Goal: Task Accomplishment & Management: Complete application form

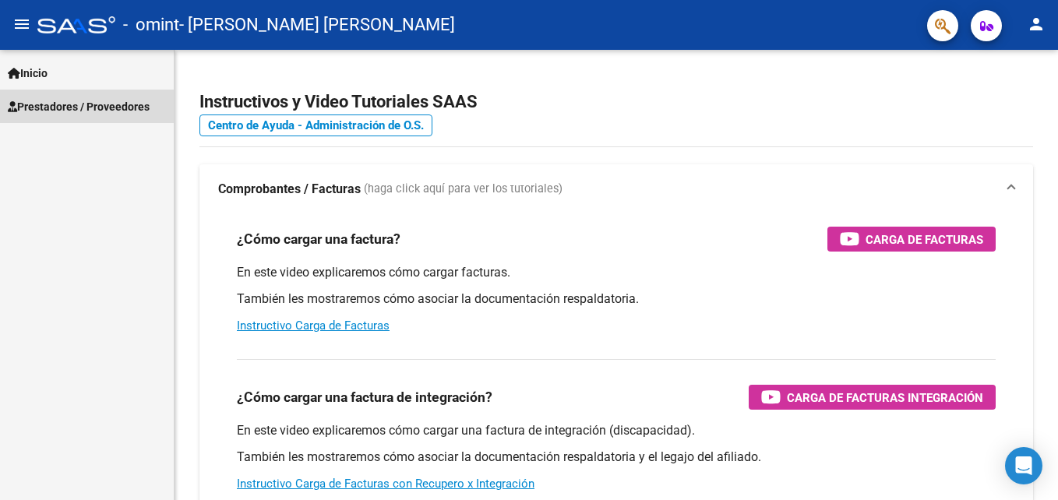
click at [69, 101] on span "Prestadores / Proveedores" at bounding box center [79, 106] width 142 height 17
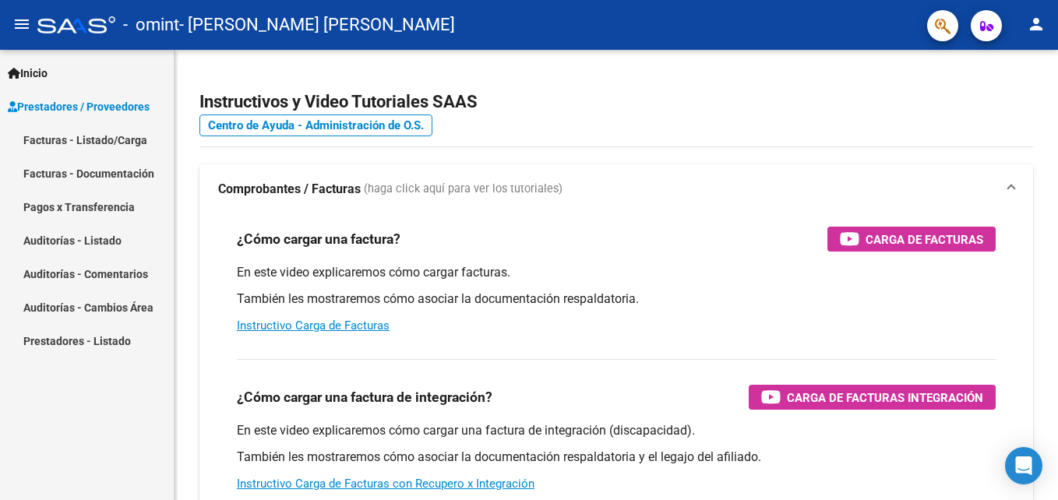
click at [113, 138] on link "Facturas - Listado/Carga" at bounding box center [87, 139] width 174 height 33
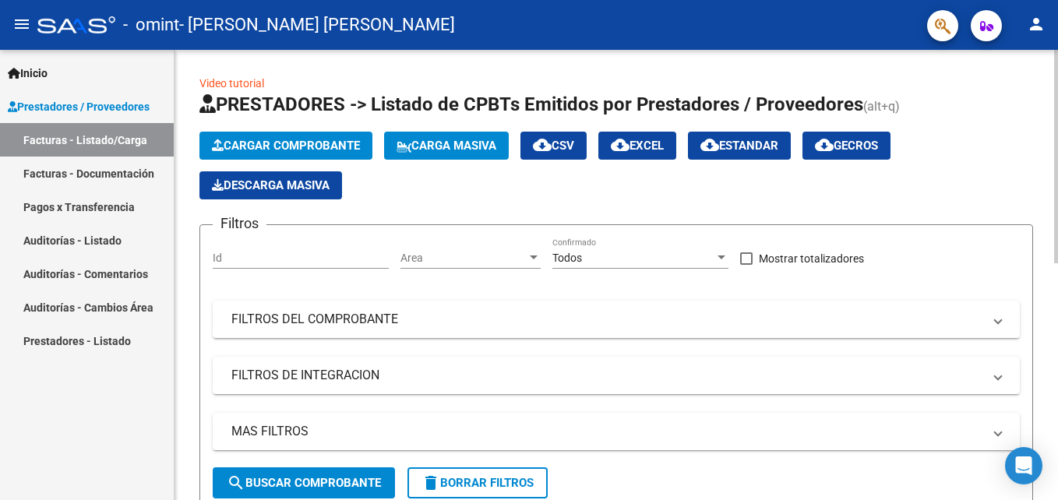
click at [337, 141] on span "Cargar Comprobante" at bounding box center [286, 146] width 148 height 14
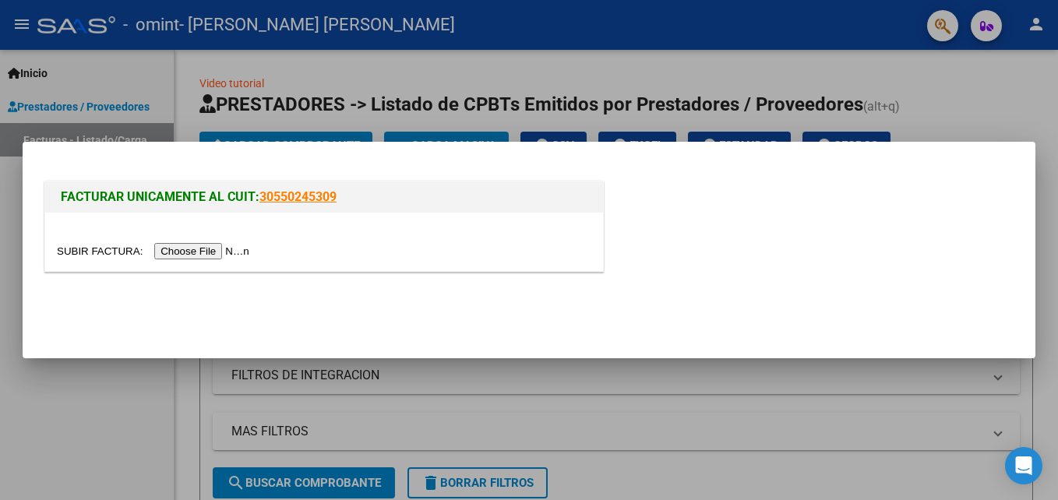
click at [205, 248] on input "file" at bounding box center [155, 251] width 197 height 16
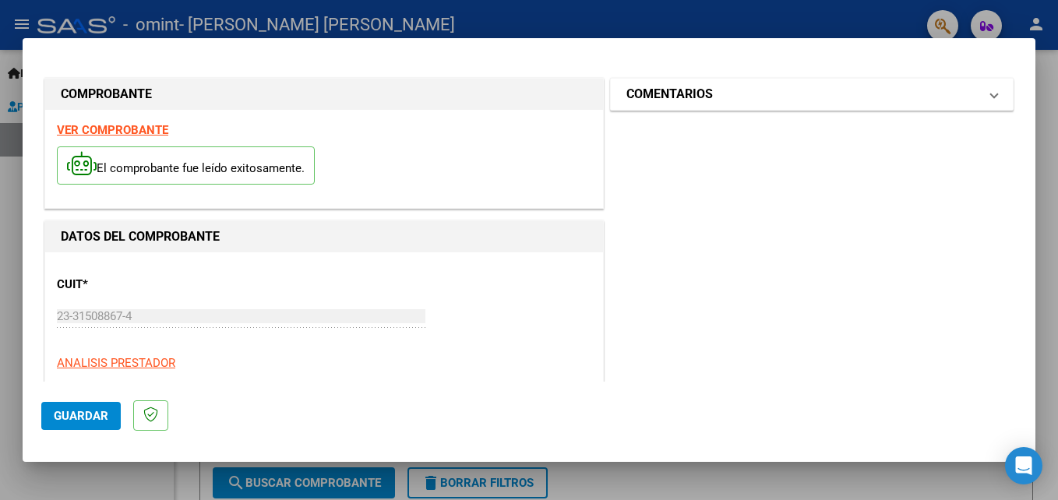
click at [977, 99] on span "COMENTARIOS" at bounding box center [808, 94] width 365 height 19
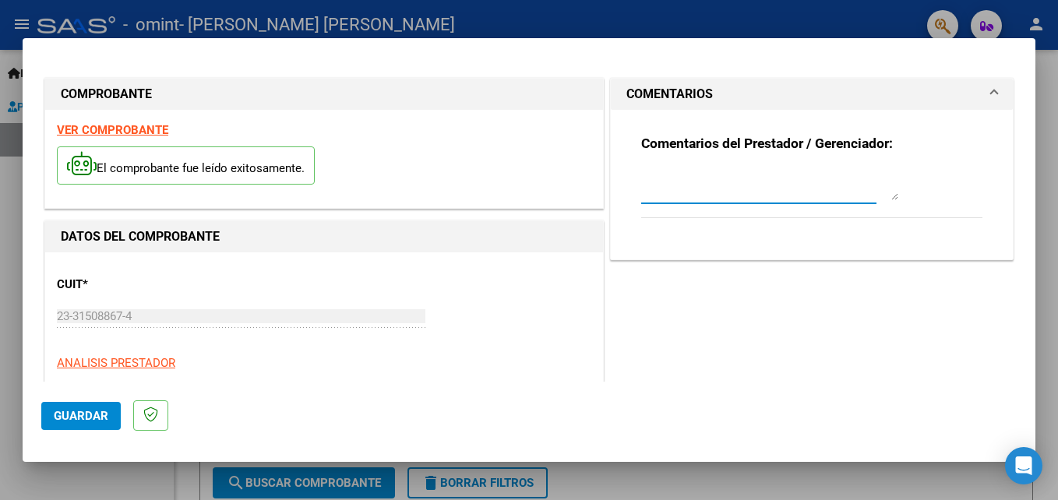
click at [691, 196] on textarea at bounding box center [769, 184] width 257 height 31
type textarea "FACTURA Y PLANILLA ASISTENCIA SEPTIEMBRE PSICOLOGIA-RIVEROS CATALINA"
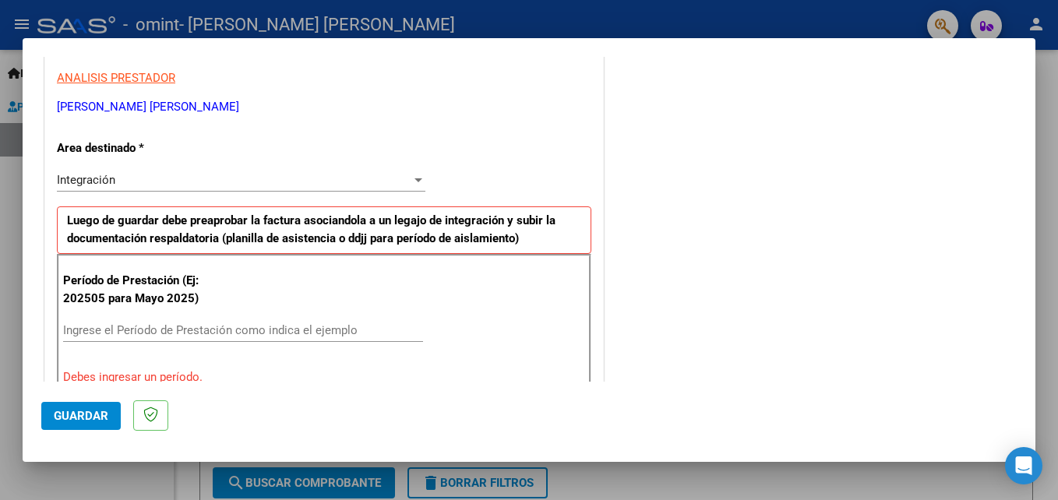
scroll to position [342, 0]
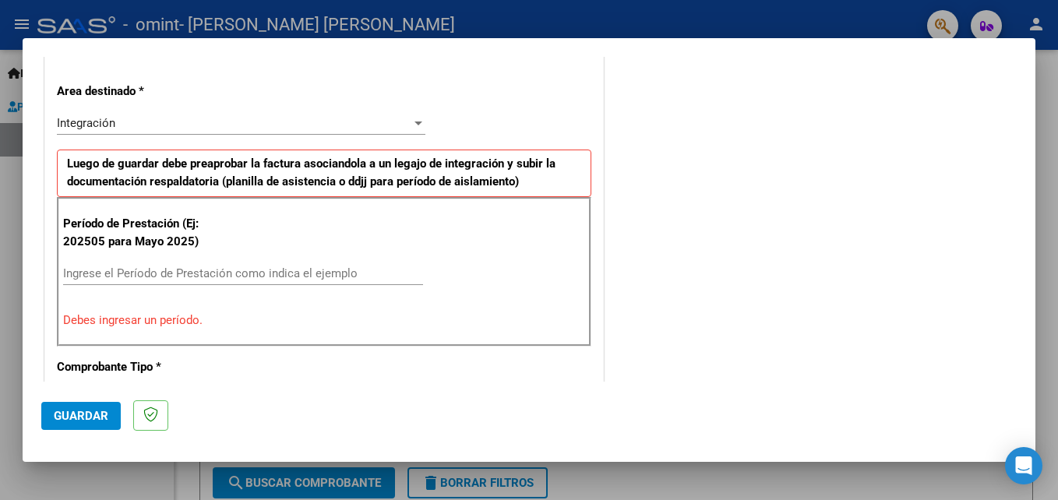
click at [414, 123] on div at bounding box center [418, 124] width 8 height 4
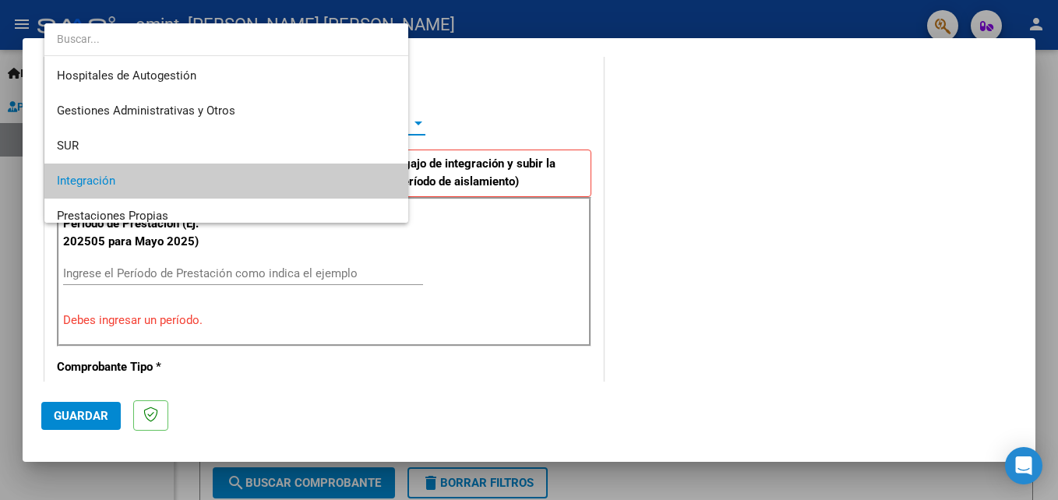
scroll to position [58, 0]
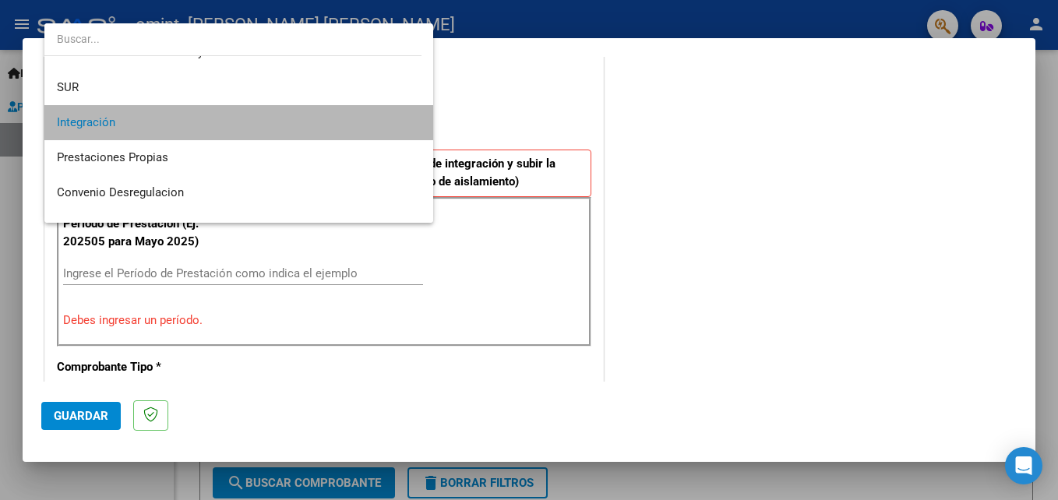
click at [414, 123] on mat-option "Integración" at bounding box center [238, 122] width 389 height 35
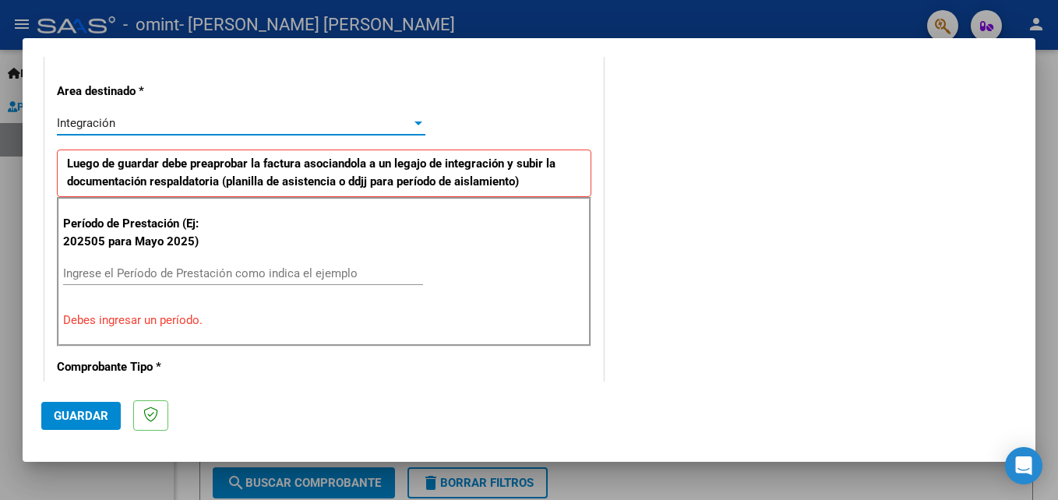
click at [186, 276] on input "Ingrese el Período de Prestación como indica el ejemplo" at bounding box center [243, 273] width 360 height 14
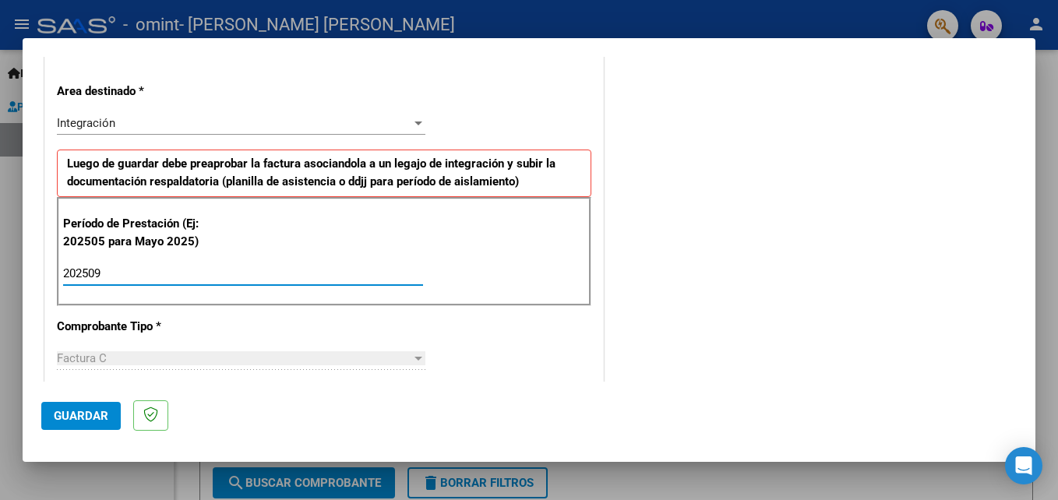
type input "202509"
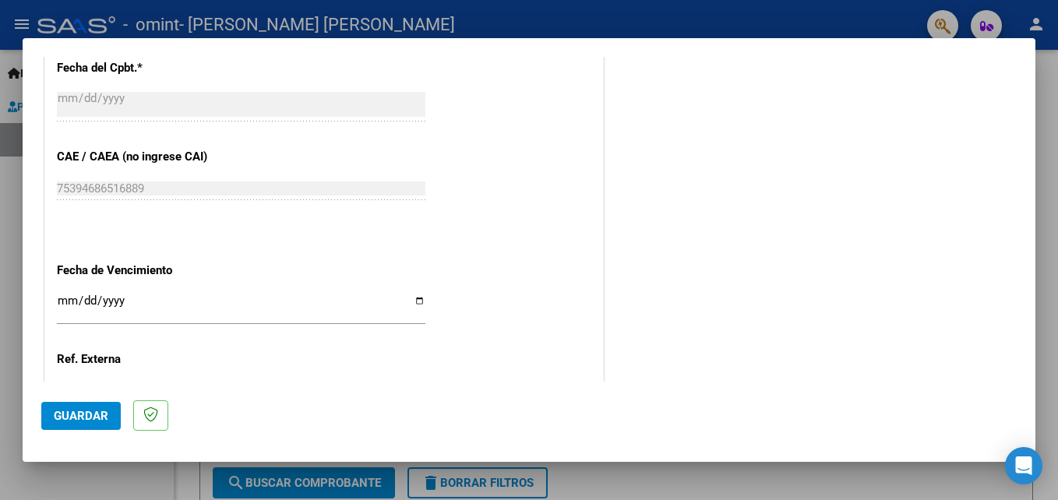
scroll to position [994, 0]
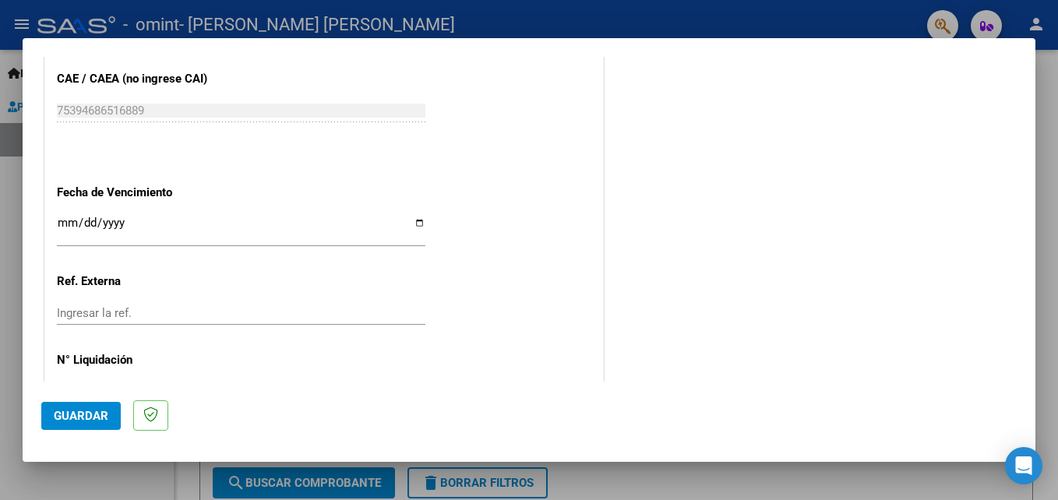
click at [417, 223] on input "Ingresar la fecha" at bounding box center [241, 229] width 368 height 25
type input "2025-10-07"
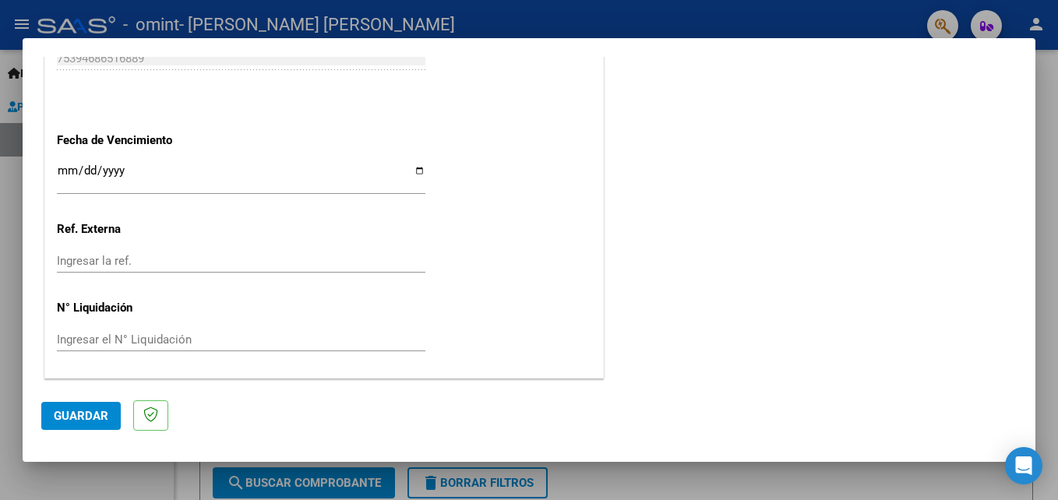
click at [79, 417] on span "Guardar" at bounding box center [81, 416] width 55 height 14
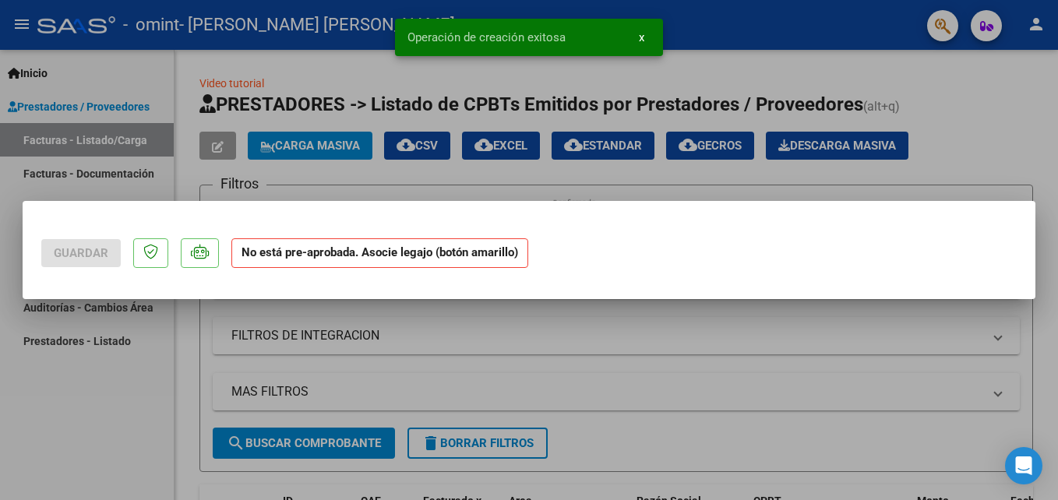
scroll to position [0, 0]
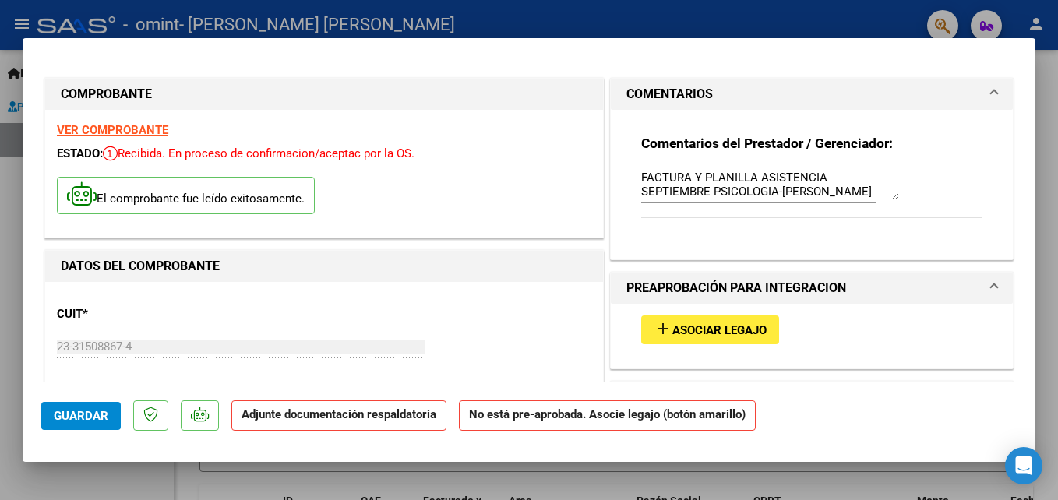
click at [991, 287] on span at bounding box center [994, 288] width 6 height 19
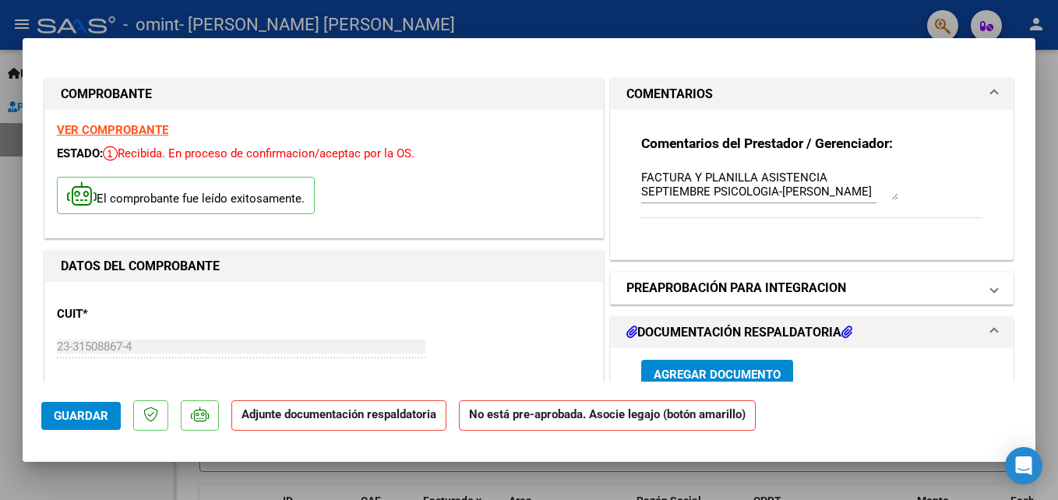
click at [991, 287] on span at bounding box center [994, 288] width 6 height 19
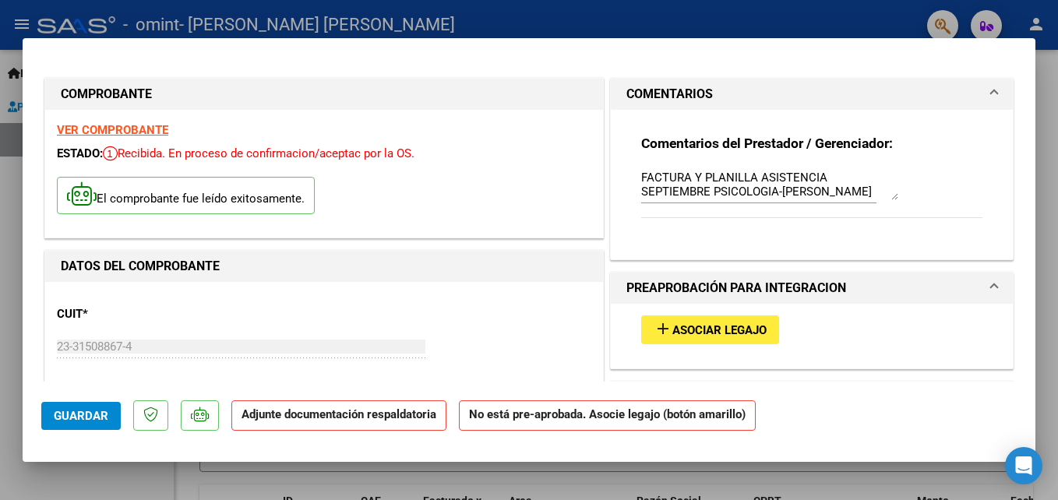
click at [735, 326] on span "Asociar Legajo" at bounding box center [719, 330] width 94 height 14
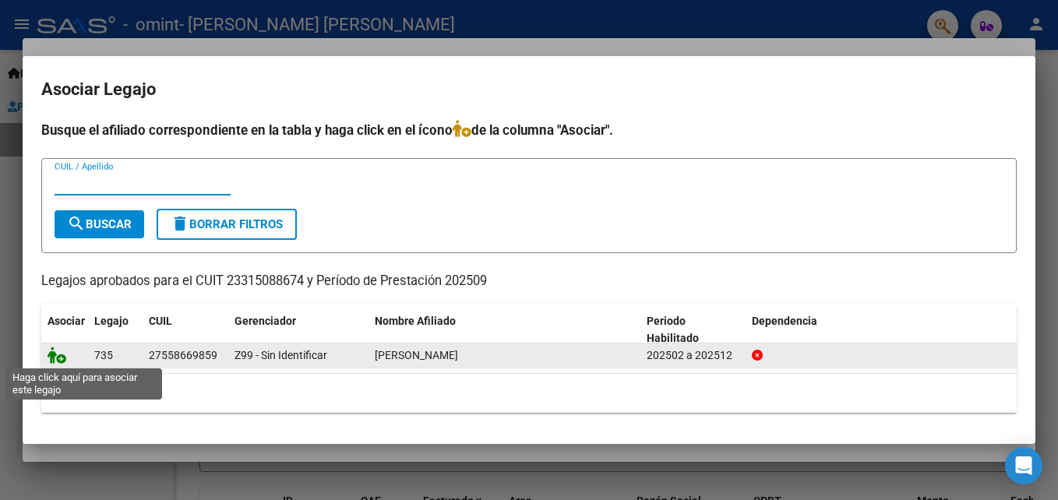
click at [56, 351] on icon at bounding box center [57, 355] width 19 height 17
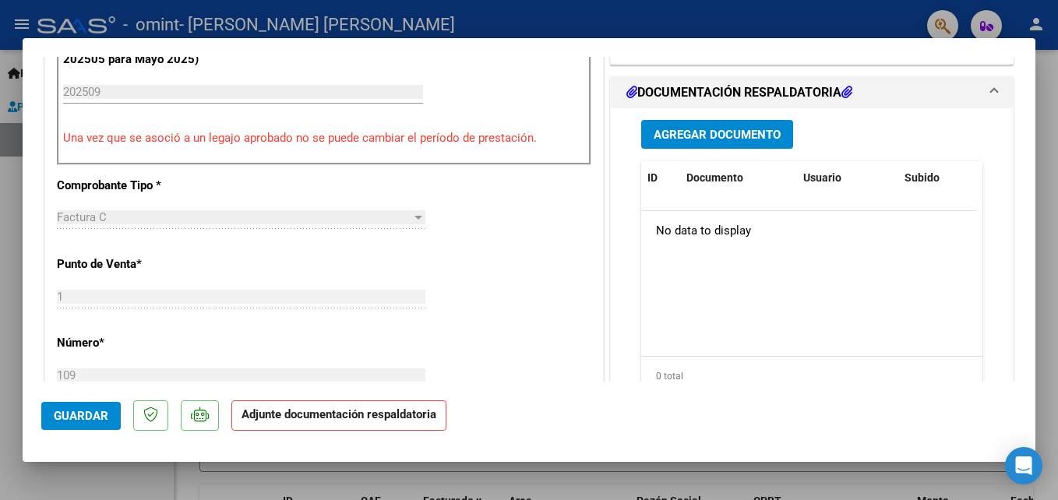
scroll to position [491, 0]
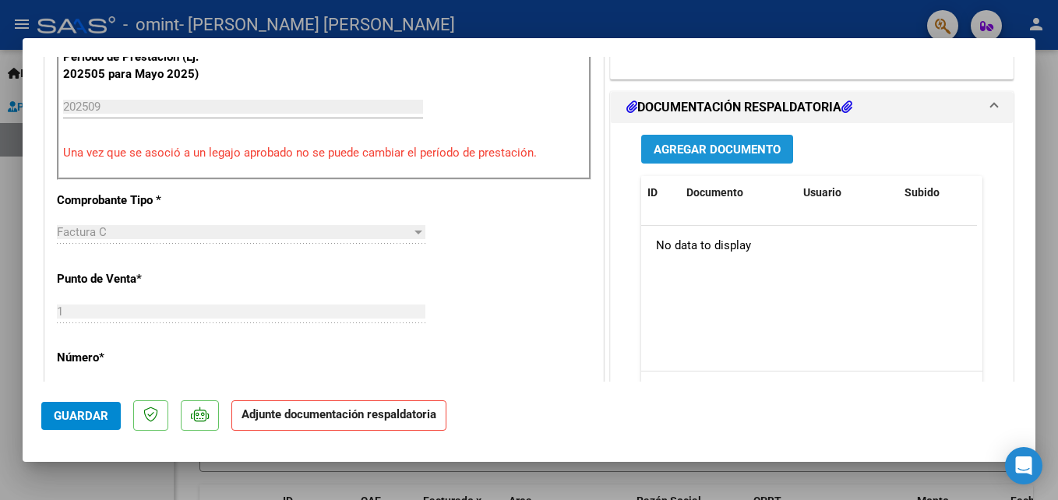
click at [723, 145] on span "Agregar Documento" at bounding box center [716, 150] width 127 height 14
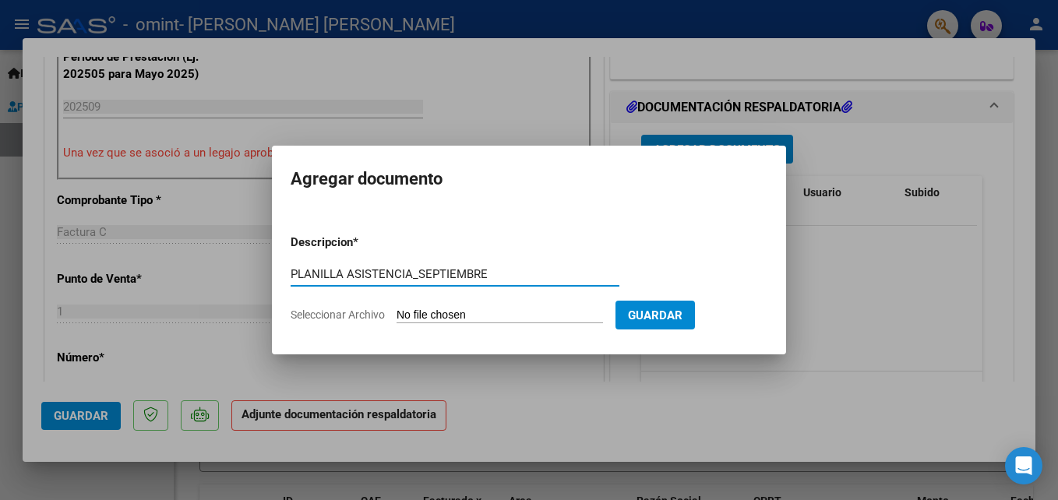
type input "PLANILLA ASISTENCIA_SEPTIEMBRE"
click at [365, 312] on span "Seleccionar Archivo" at bounding box center [338, 314] width 94 height 12
click at [396, 312] on input "Seleccionar Archivo" at bounding box center [499, 315] width 206 height 15
type input "C:\fakepath\Planilla septiembre.pdf"
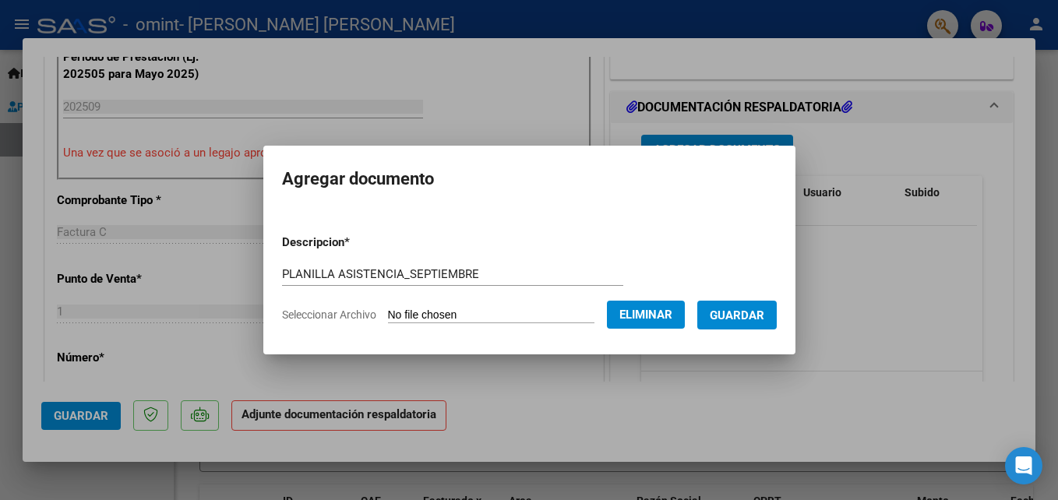
click at [741, 310] on span "Guardar" at bounding box center [737, 315] width 55 height 14
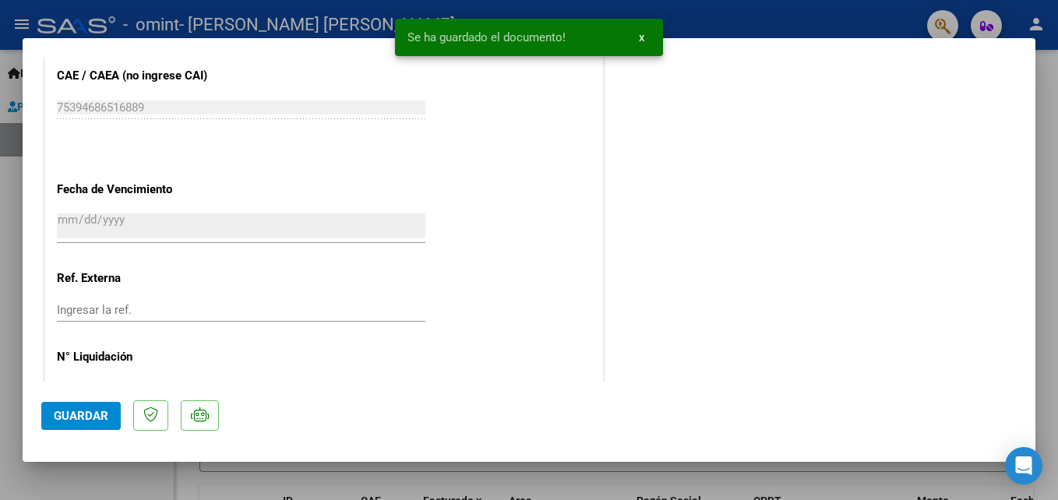
scroll to position [1069, 0]
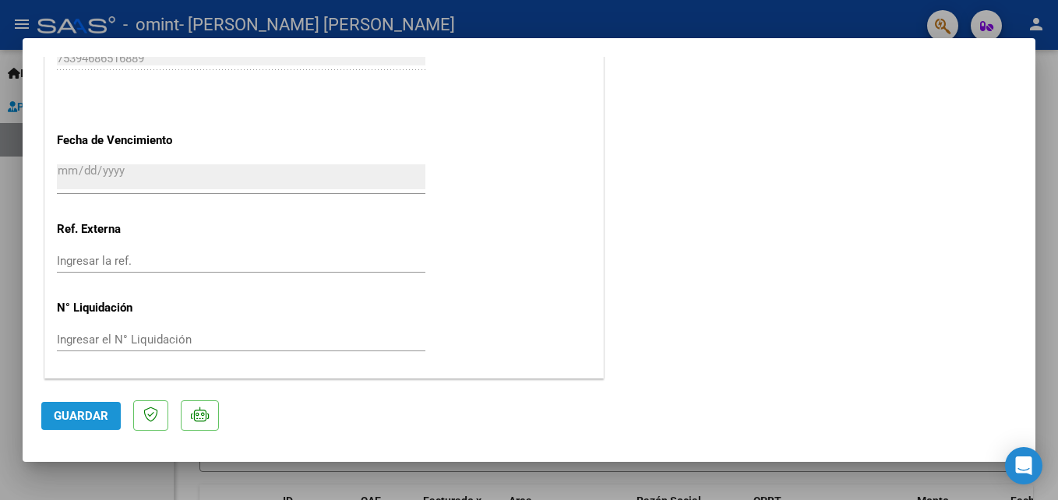
drag, startPoint x: 84, startPoint y: 407, endPoint x: 100, endPoint y: 415, distance: 18.5
click at [85, 407] on button "Guardar" at bounding box center [80, 416] width 79 height 28
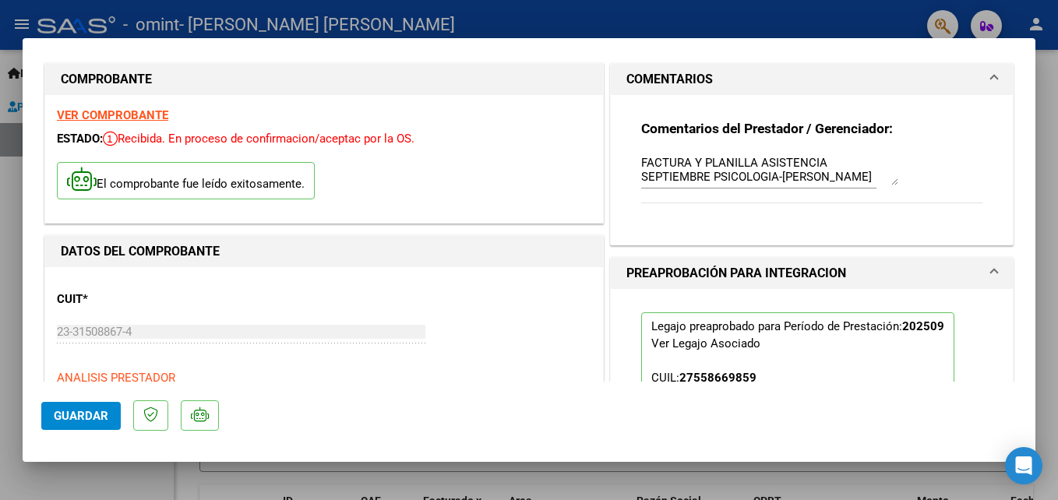
scroll to position [0, 0]
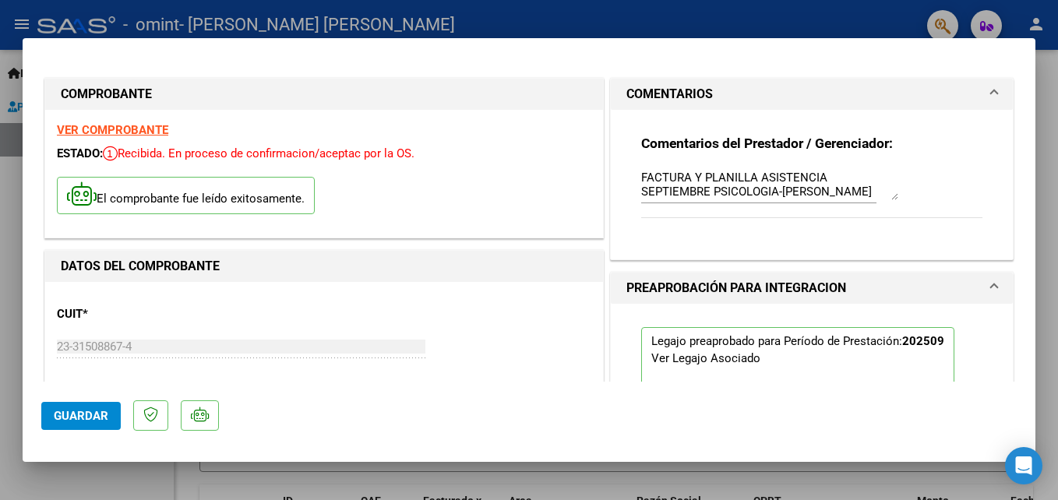
click at [498, 9] on div at bounding box center [529, 250] width 1058 height 500
type input "$ 0,00"
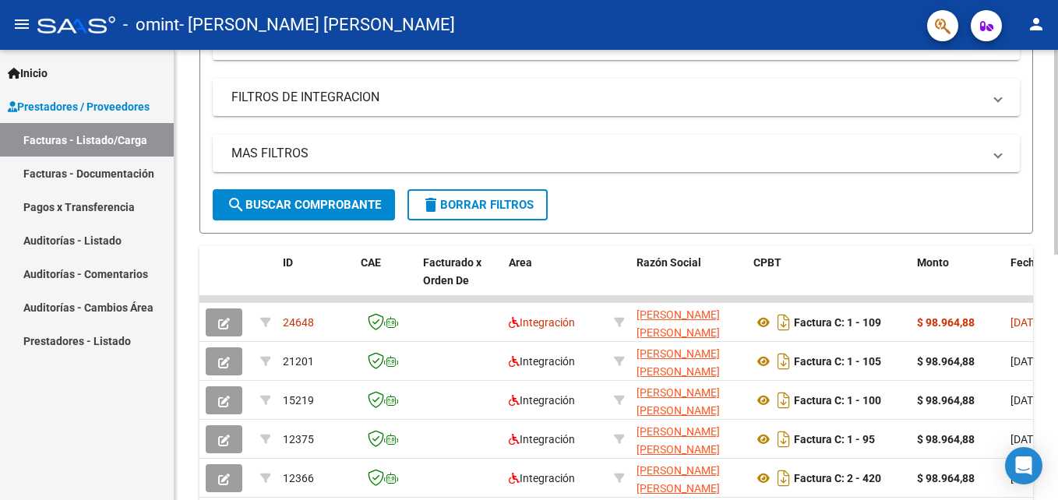
scroll to position [312, 0]
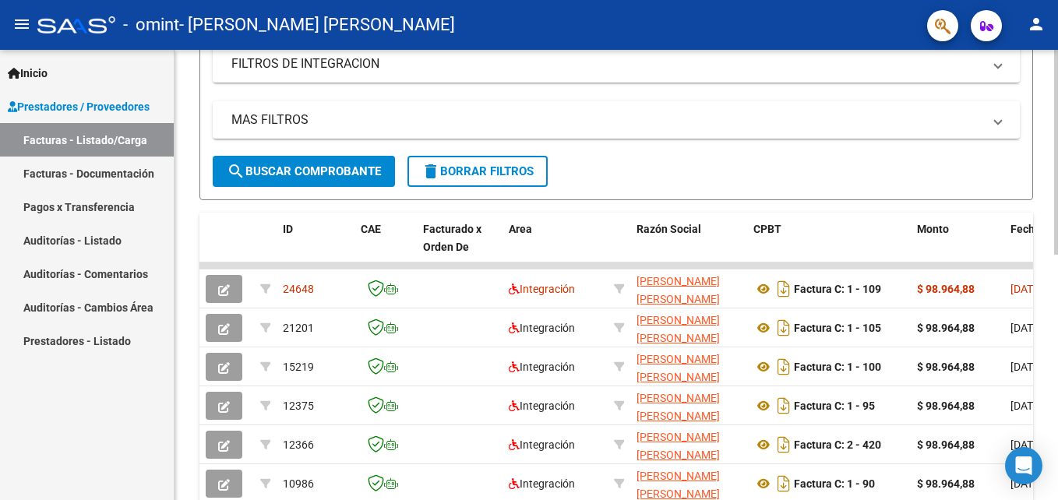
drag, startPoint x: 1053, startPoint y: 217, endPoint x: 1055, endPoint y: 259, distance: 42.1
click at [1055, 259] on div "Video tutorial PRESTADORES -> Listado de CPBTs Emitidos por Prestadores / Prove…" at bounding box center [617, 226] width 887 height 976
click at [719, 164] on form "Filtros Id Area Area Todos Confirmado Mostrar totalizadores FILTROS DEL COMPROB…" at bounding box center [615, 56] width 833 height 287
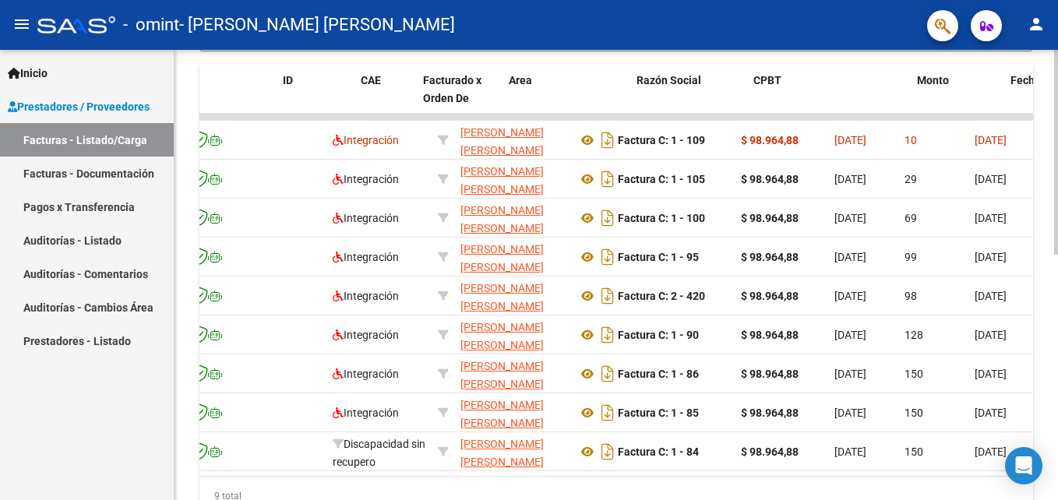
scroll to position [0, 0]
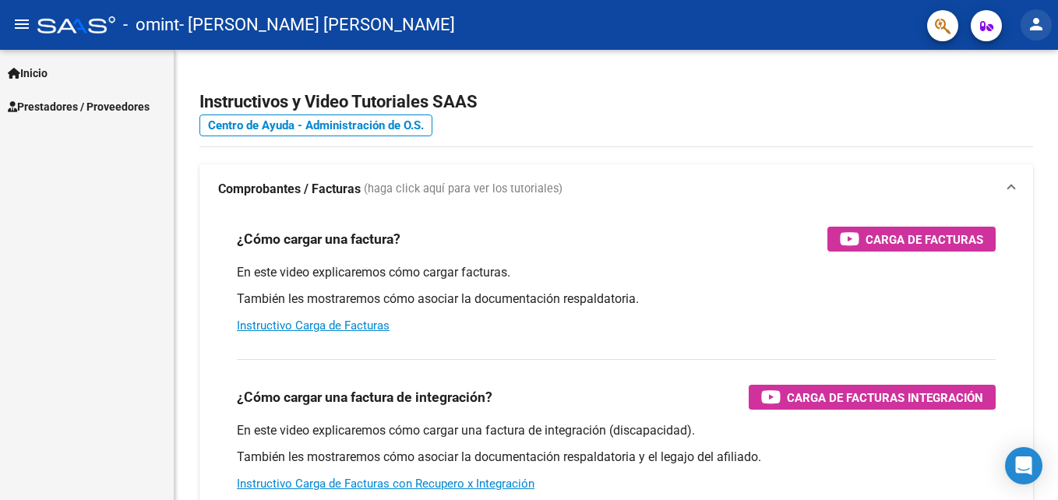
click at [1039, 21] on mat-icon "person" at bounding box center [1036, 24] width 19 height 19
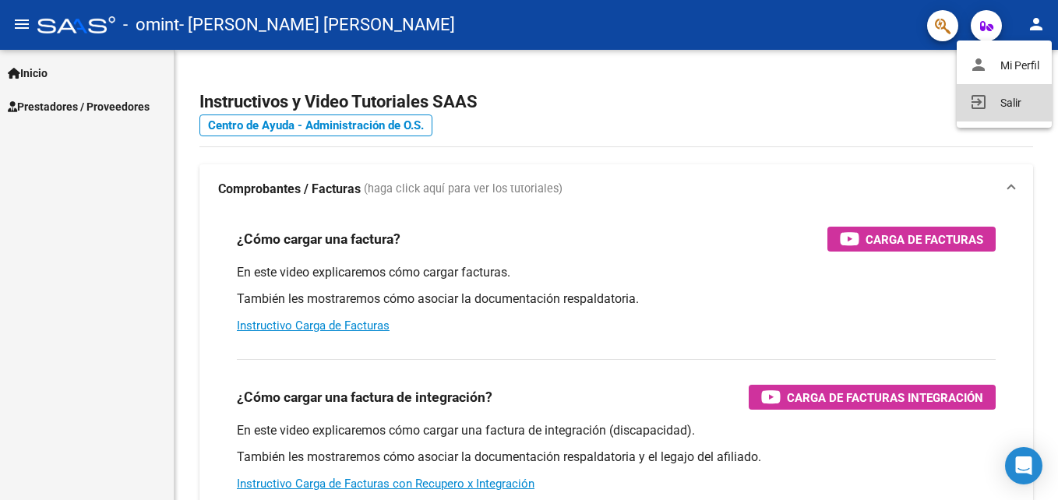
click at [1016, 97] on button "exit_to_app Salir" at bounding box center [1003, 102] width 95 height 37
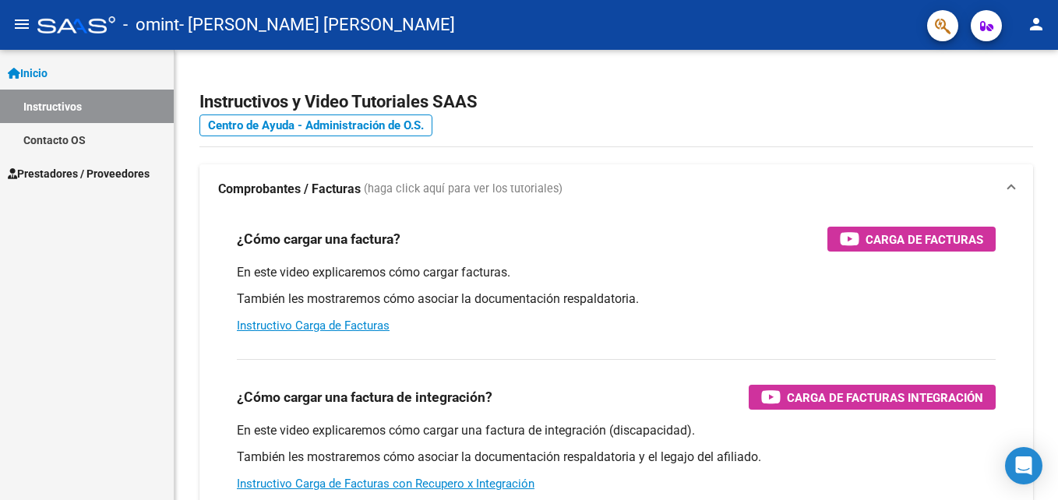
click at [83, 167] on span "Prestadores / Proveedores" at bounding box center [79, 173] width 142 height 17
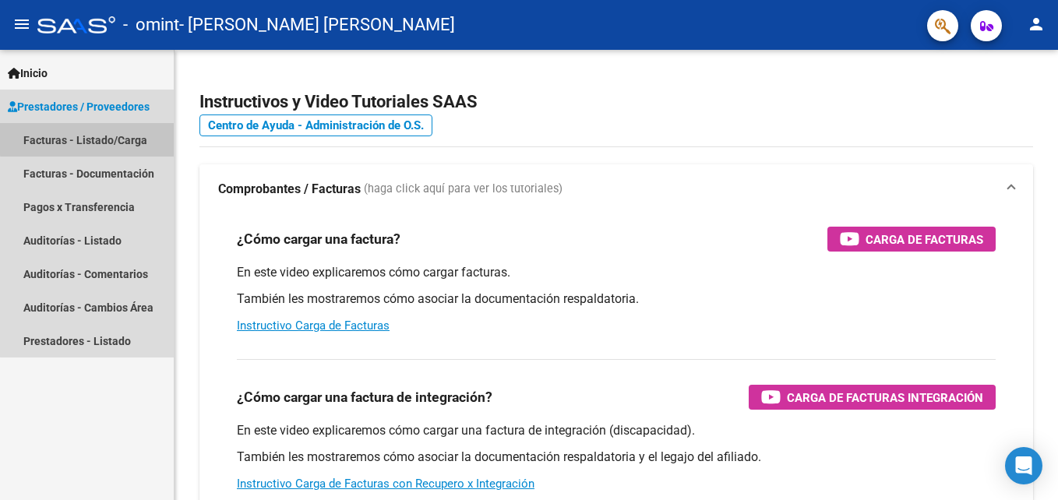
click at [125, 136] on link "Facturas - Listado/Carga" at bounding box center [87, 139] width 174 height 33
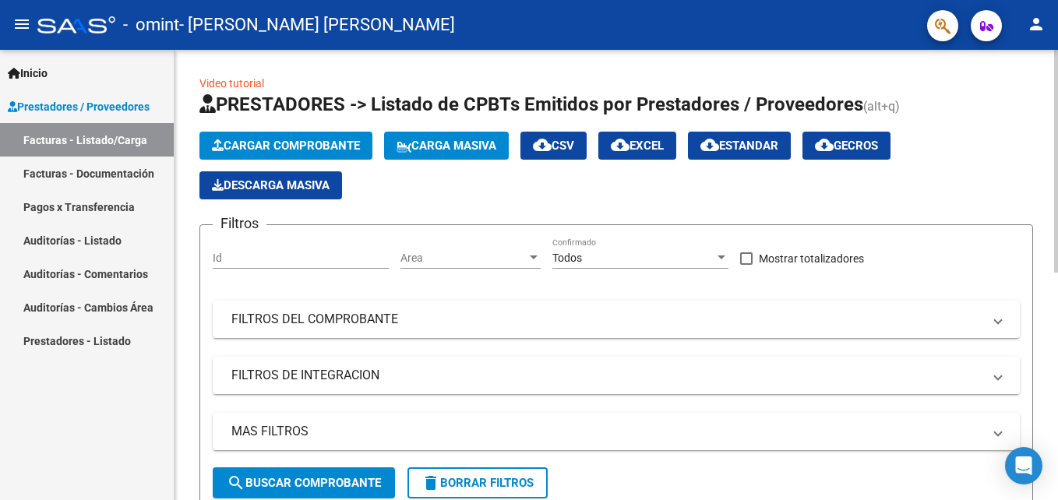
click at [318, 140] on span "Cargar Comprobante" at bounding box center [286, 146] width 148 height 14
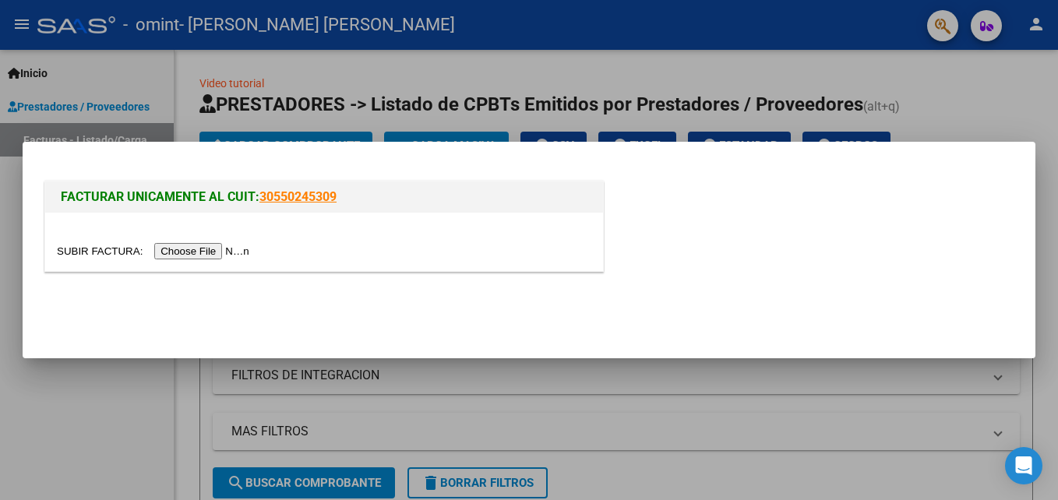
click at [205, 243] on input "file" at bounding box center [155, 251] width 197 height 16
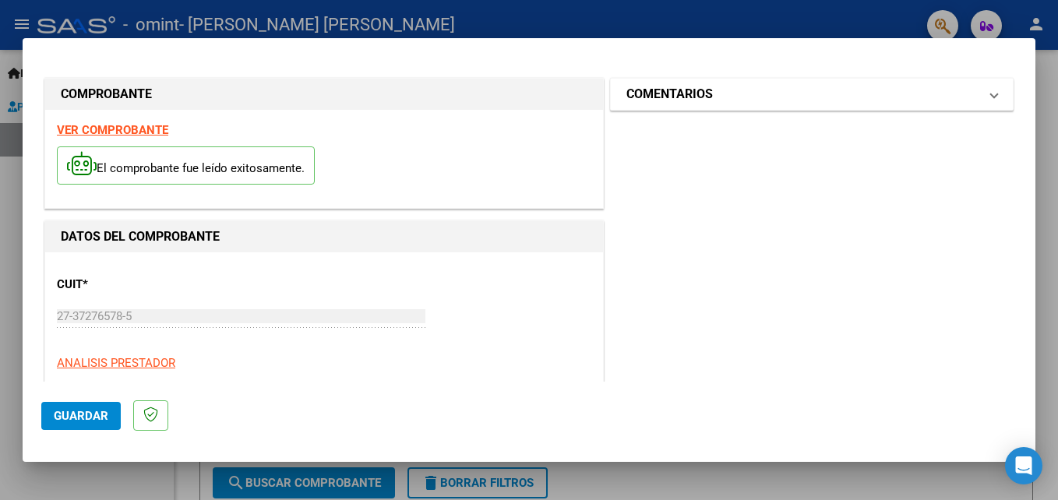
click at [987, 95] on mat-expansion-panel-header "COMENTARIOS" at bounding box center [812, 94] width 402 height 31
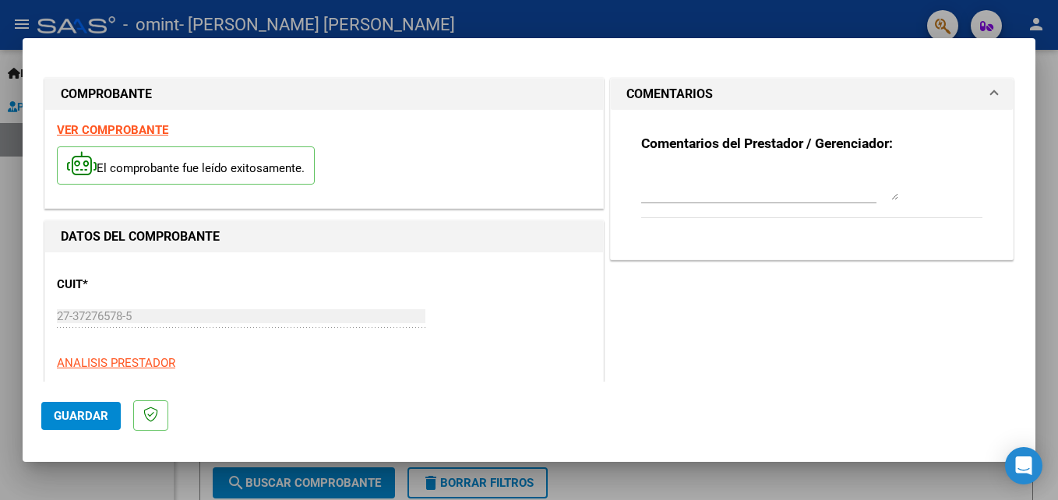
click at [693, 199] on textarea at bounding box center [769, 184] width 257 height 31
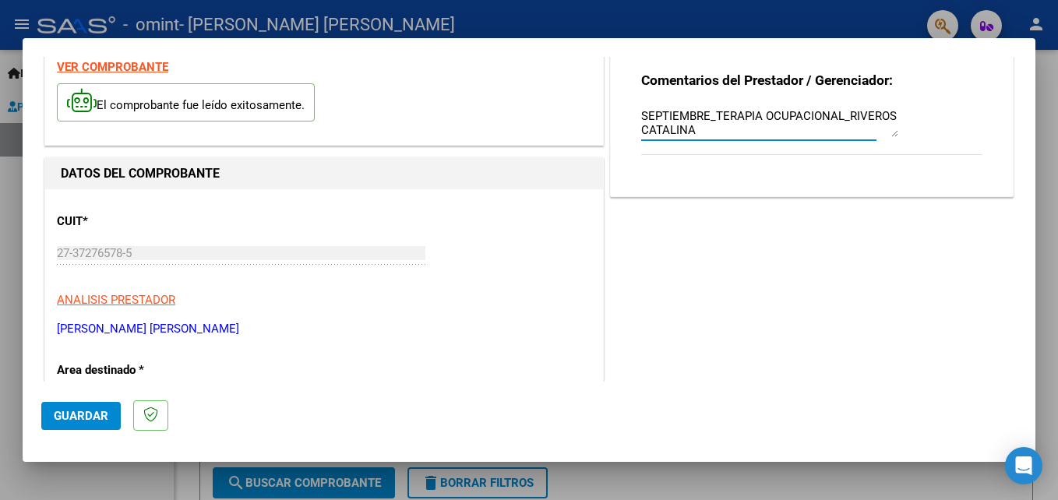
scroll to position [156, 0]
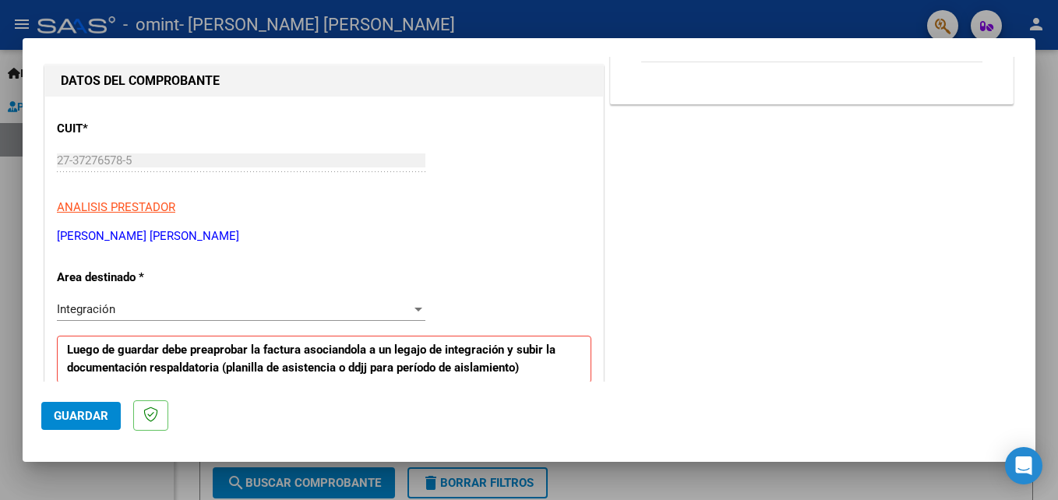
type textarea "FACTURA Y PLANILLA ASISTENCIA MES SEPTIEMBRE_TERAPIA OCUPACIONAL_RIVEROS CATALI…"
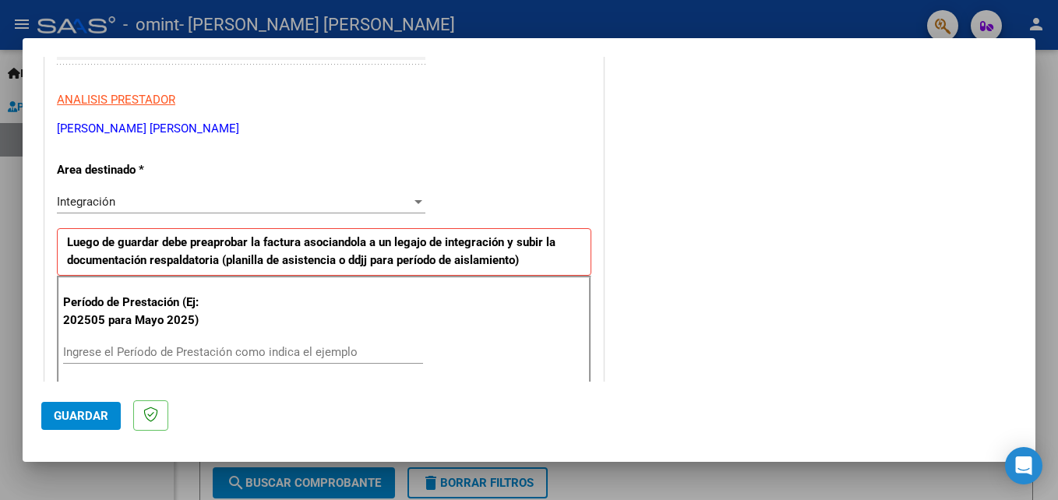
scroll to position [312, 0]
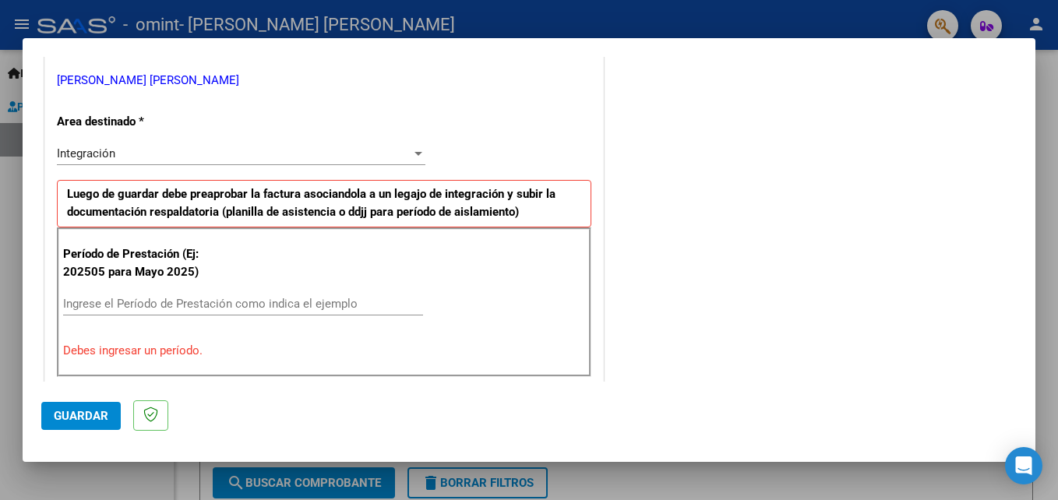
click at [180, 302] on input "Ingrese el Período de Prestación como indica el ejemplo" at bounding box center [243, 304] width 360 height 14
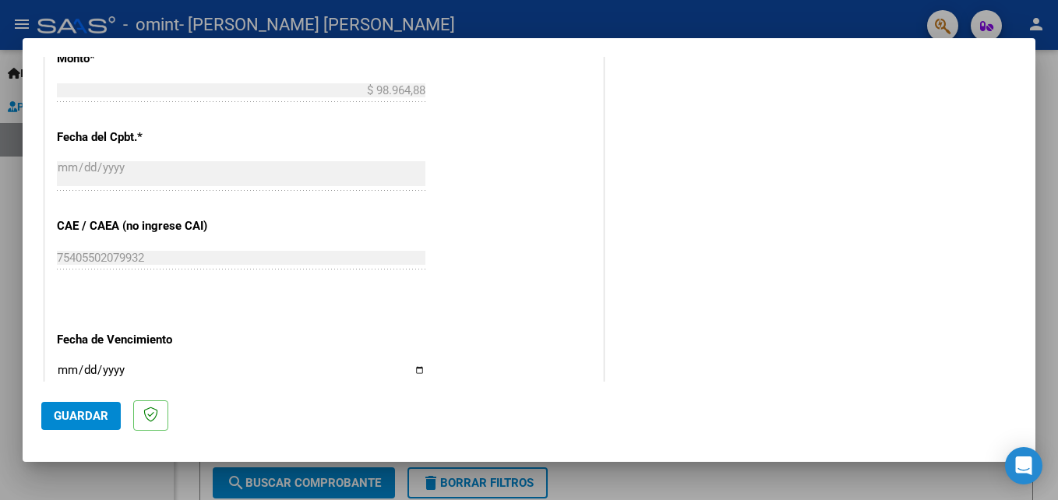
scroll to position [857, 0]
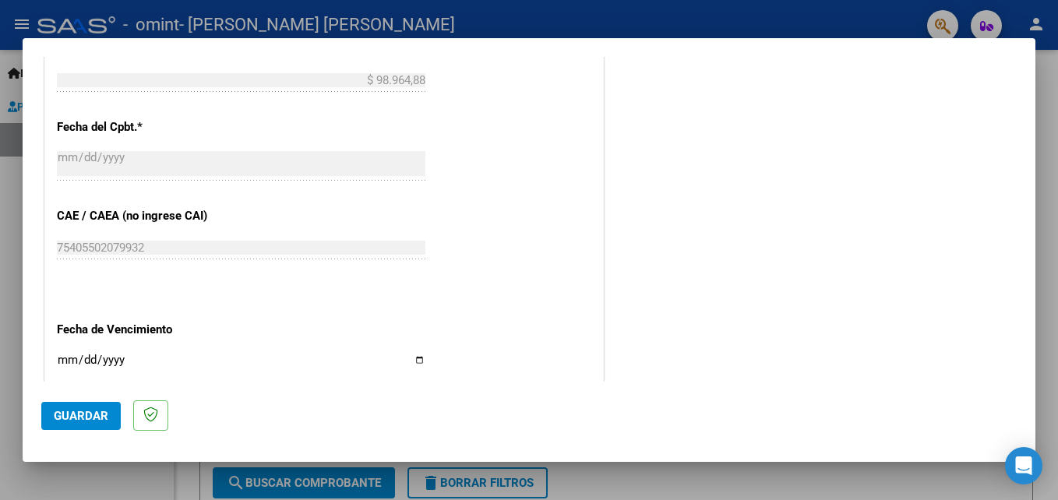
type input "202509"
click at [414, 365] on input "Ingresar la fecha" at bounding box center [241, 366] width 368 height 25
type input "2025-10-13"
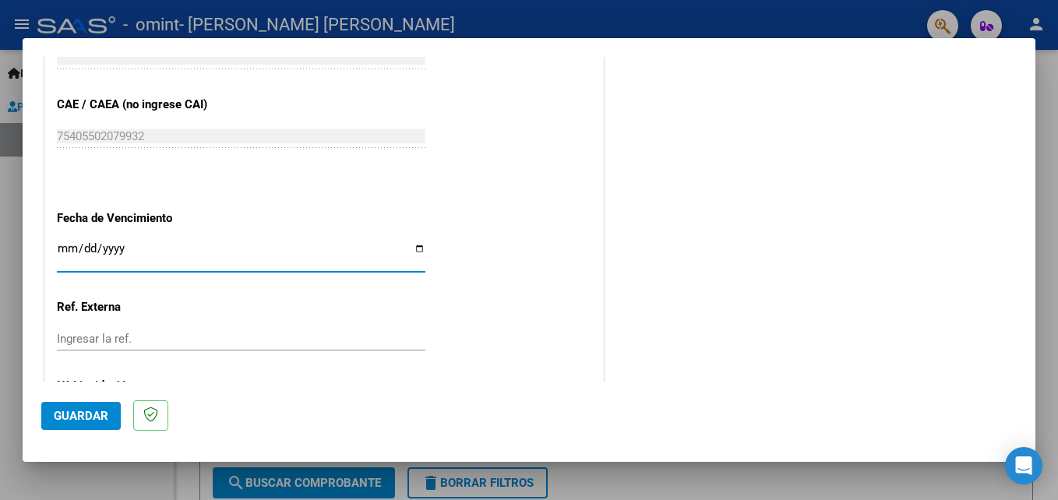
scroll to position [1046, 0]
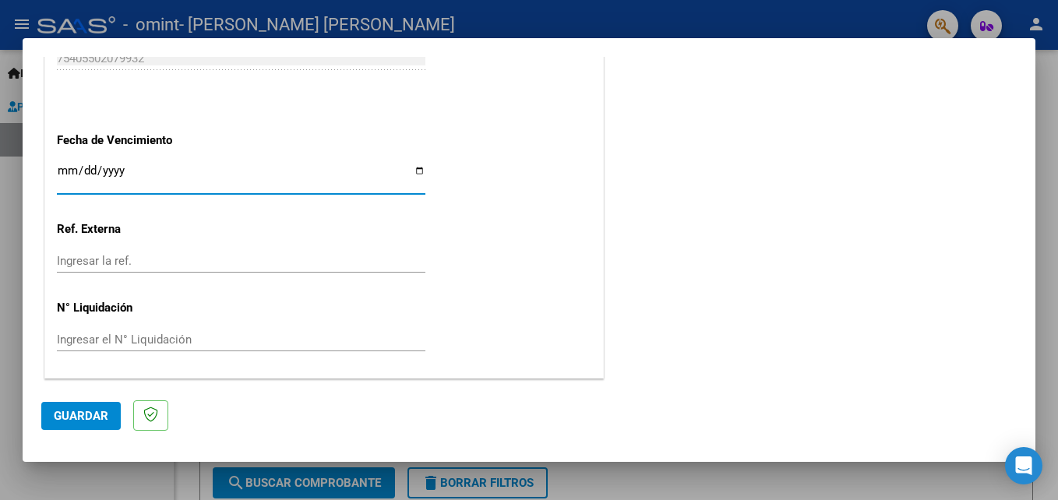
click at [102, 404] on button "Guardar" at bounding box center [80, 416] width 79 height 28
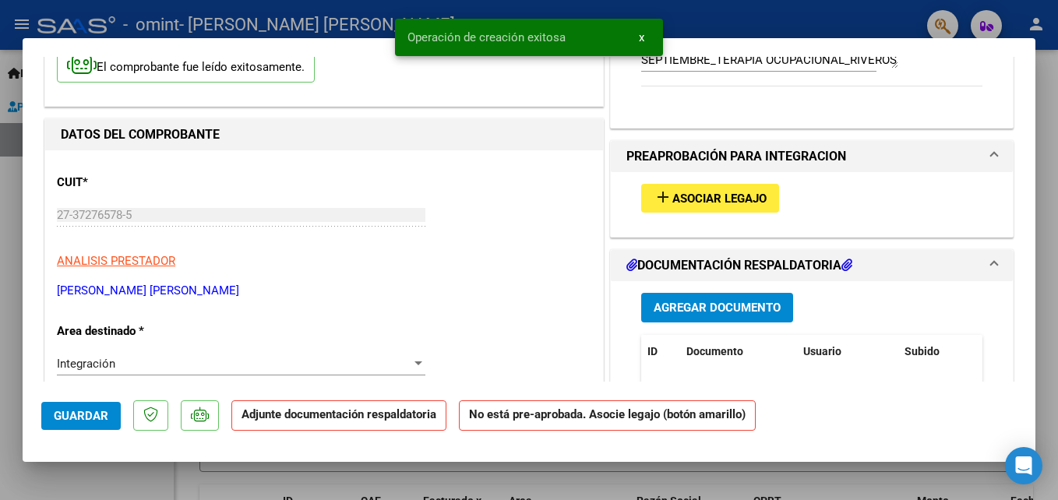
scroll to position [156, 0]
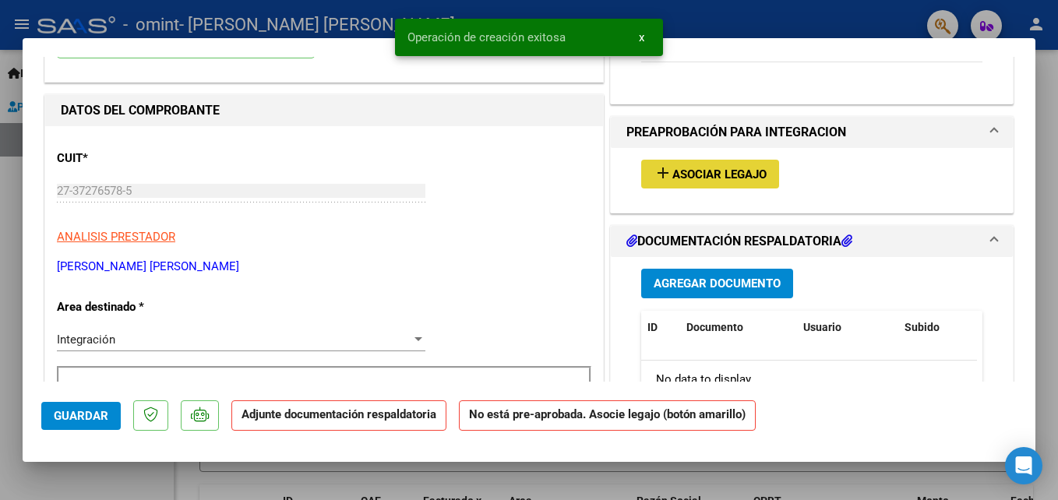
click at [725, 171] on span "Asociar Legajo" at bounding box center [719, 174] width 94 height 14
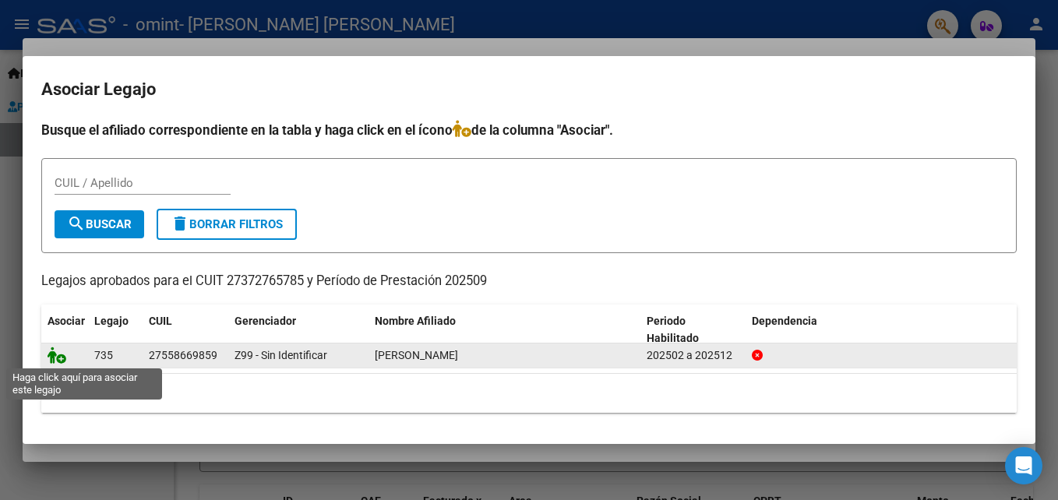
click at [57, 351] on icon at bounding box center [57, 355] width 19 height 17
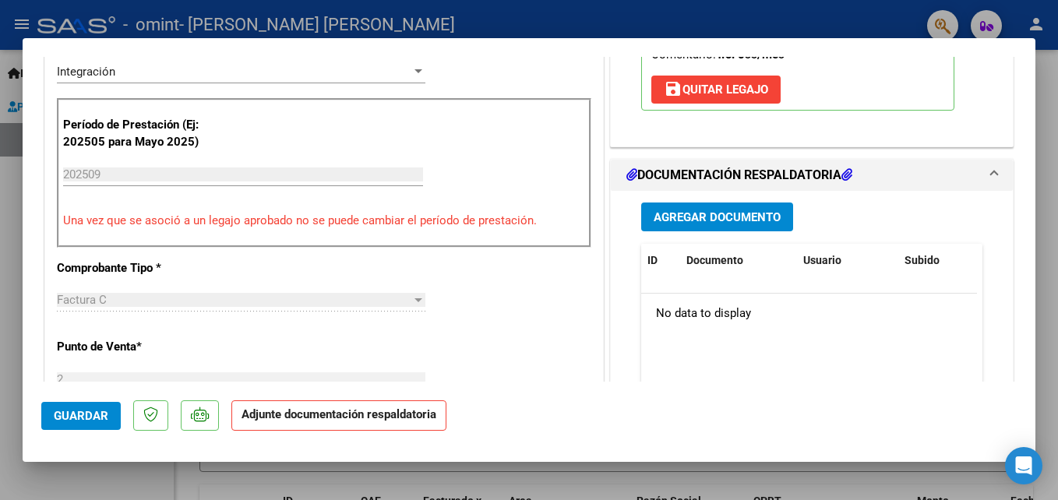
scroll to position [467, 0]
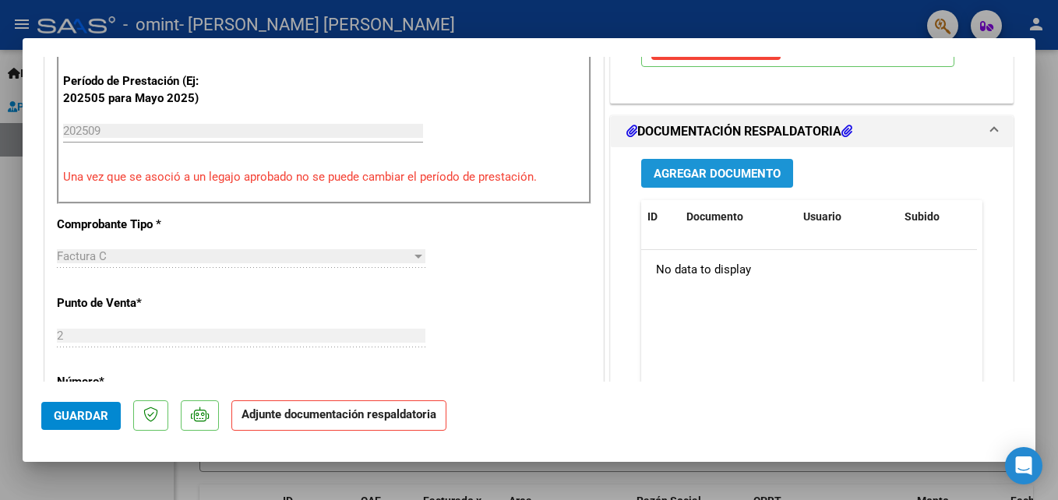
click at [734, 172] on span "Agregar Documento" at bounding box center [716, 174] width 127 height 14
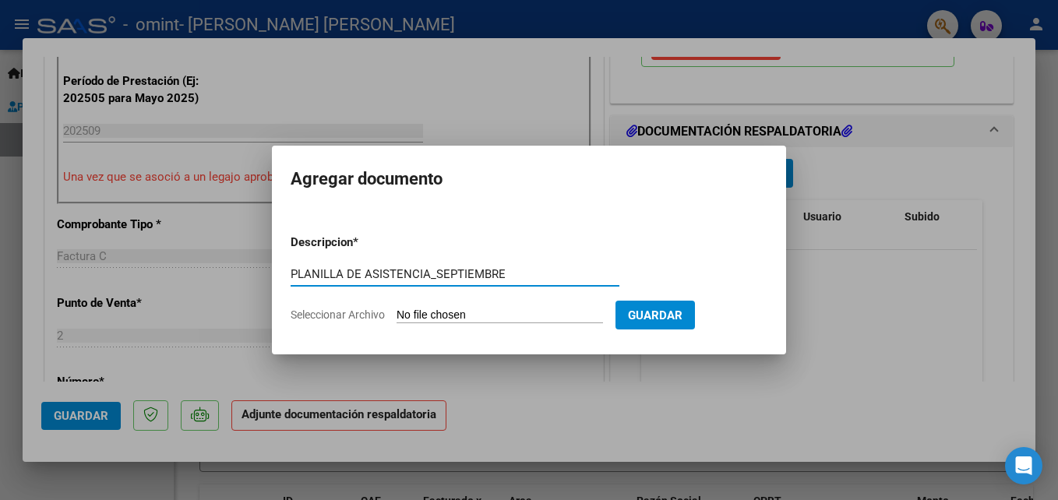
type input "PLANILLA DE ASISTENCIA_SEPTIEMBRE"
click at [347, 315] on span "Seleccionar Archivo" at bounding box center [338, 314] width 94 height 12
click at [396, 315] on input "Seleccionar Archivo" at bounding box center [499, 315] width 206 height 15
type input "C:\fakepath\asistencia Catalina Riveros septiembre 2025.pdf"
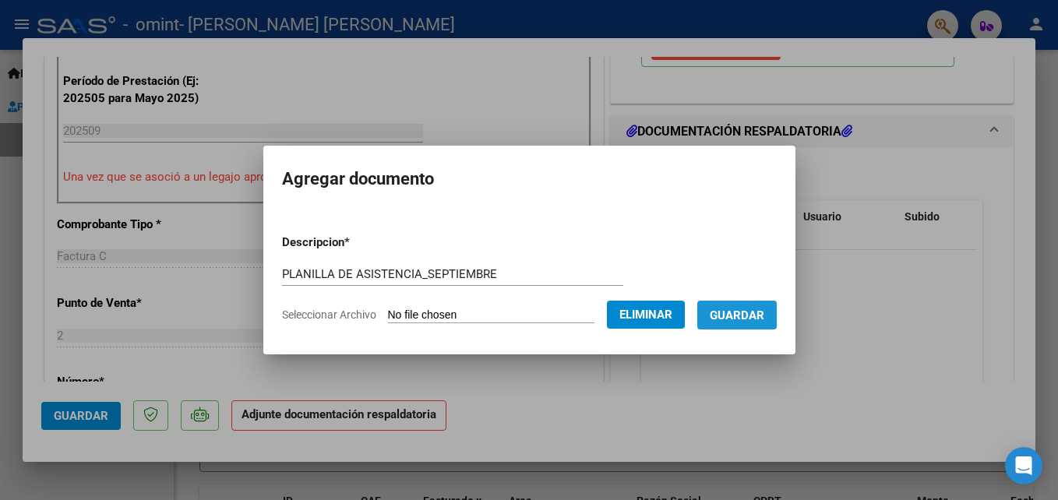
click at [749, 308] on span "Guardar" at bounding box center [737, 315] width 55 height 14
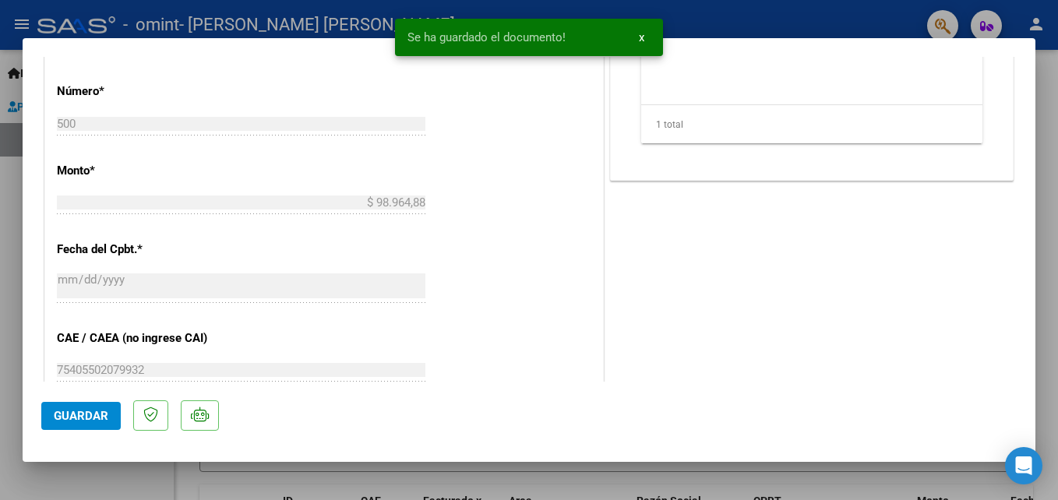
scroll to position [1069, 0]
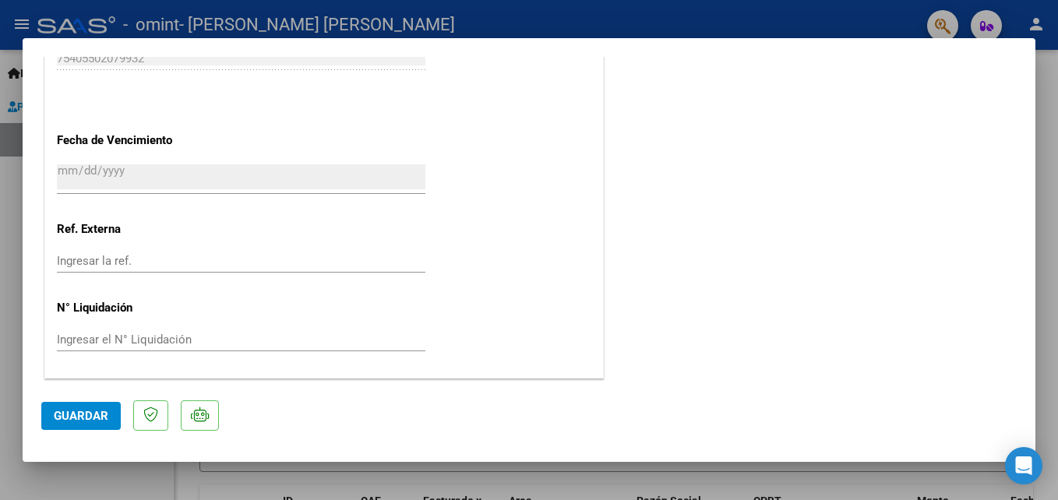
click at [58, 418] on span "Guardar" at bounding box center [81, 416] width 55 height 14
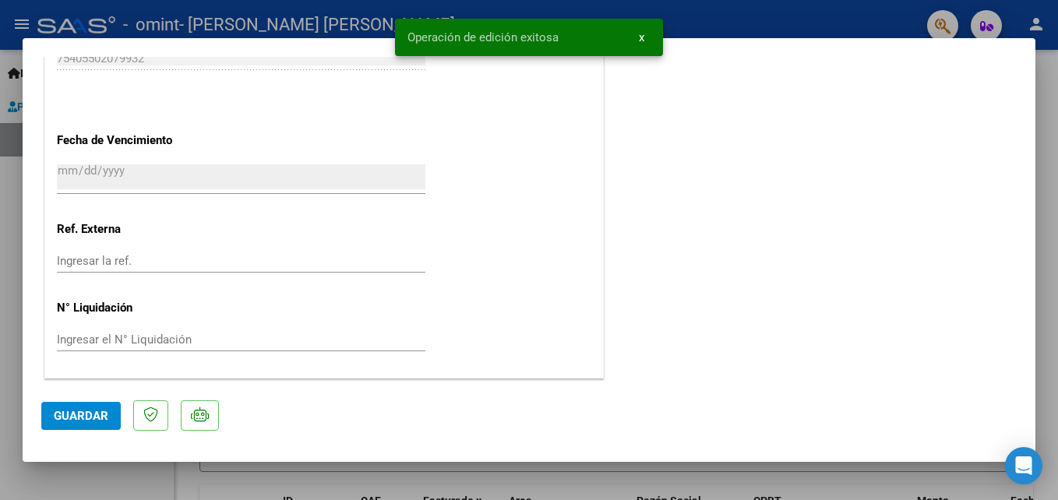
click at [643, 37] on span "x" at bounding box center [641, 37] width 5 height 14
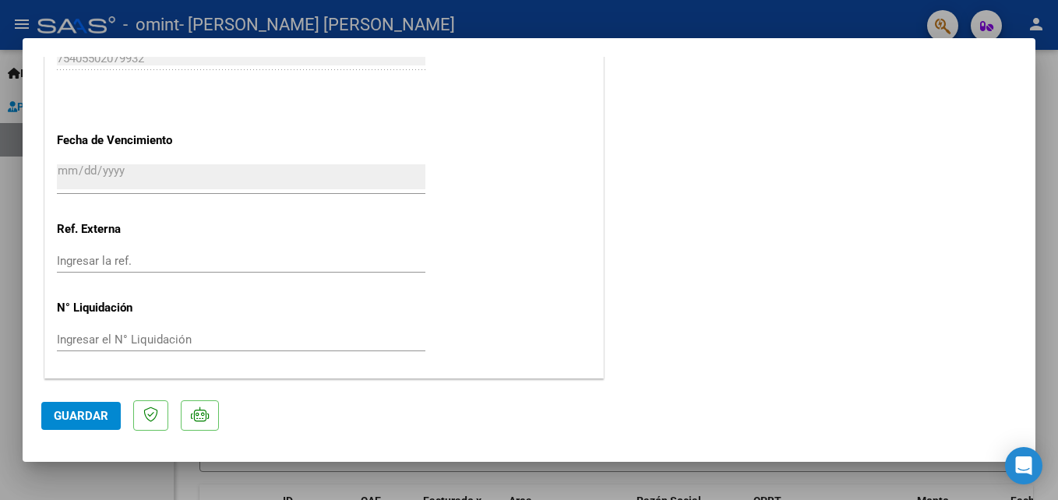
click at [566, 8] on div at bounding box center [529, 250] width 1058 height 500
type input "$ 0,00"
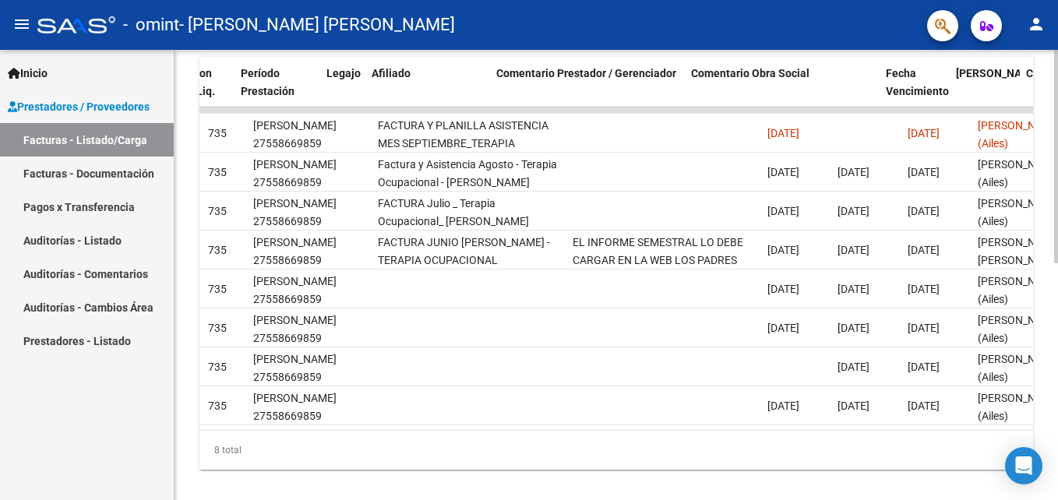
scroll to position [0, 1725]
